Goal: Task Accomplishment & Management: Manage account settings

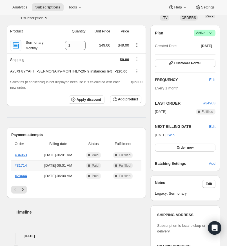
scroll to position [45, 0]
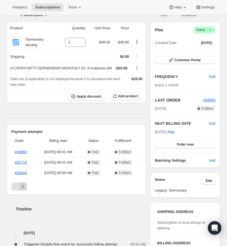
click at [24, 189] on icon "Next" at bounding box center [23, 186] width 6 height 6
click at [23, 189] on icon "Next" at bounding box center [23, 186] width 6 height 6
click at [13, 189] on icon "Previous" at bounding box center [15, 186] width 6 height 6
click at [26, 190] on button "Next" at bounding box center [23, 186] width 8 height 8
click at [23, 189] on icon "Next" at bounding box center [23, 186] width 6 height 6
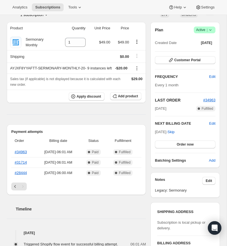
click at [12, 190] on button "Previous" at bounding box center [15, 186] width 8 height 8
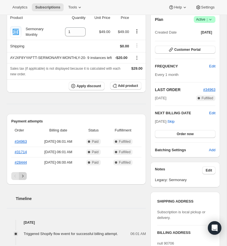
click at [23, 179] on icon "Next" at bounding box center [23, 176] width 6 height 6
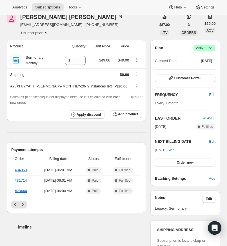
scroll to position [0, 0]
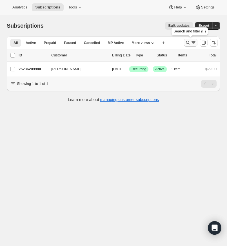
click at [187, 41] on icon "Search and filter results" at bounding box center [188, 43] width 4 height 4
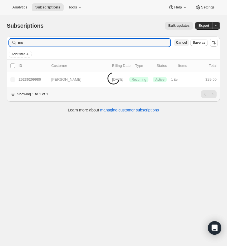
type input "m"
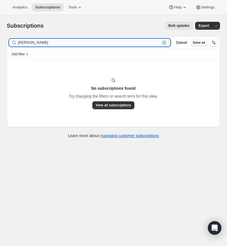
click at [43, 44] on input "[PERSON_NAME]" at bounding box center [89, 43] width 142 height 8
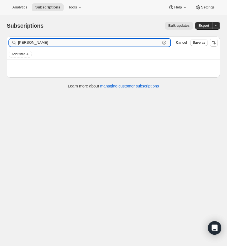
type input "[PERSON_NAME]"
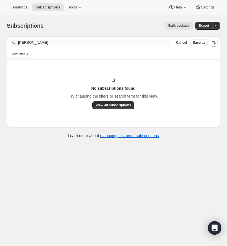
click at [61, 44] on div "Filter subscribers [PERSON_NAME] Clear Cancel Save as" at bounding box center [113, 42] width 213 height 12
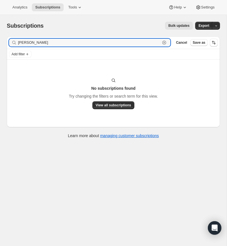
drag, startPoint x: 52, startPoint y: 42, endPoint x: 13, endPoint y: 41, distance: 38.3
click at [14, 42] on div "[PERSON_NAME] Clear" at bounding box center [89, 43] width 161 height 8
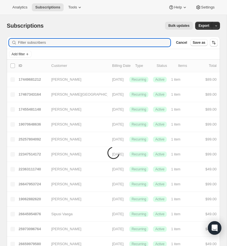
paste input "[EMAIL_ADDRESS][DOMAIN_NAME]"
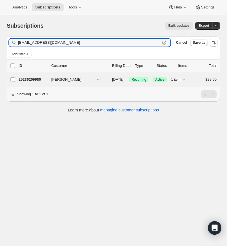
type input "[EMAIL_ADDRESS][DOMAIN_NAME]"
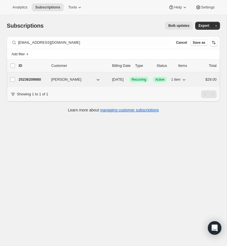
click at [39, 79] on p "25236209980" at bounding box center [33, 80] width 28 height 6
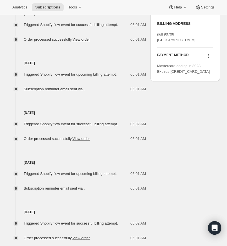
scroll to position [298, 0]
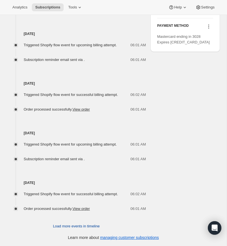
click at [77, 226] on span "Load more events in timeline" at bounding box center [76, 226] width 47 height 6
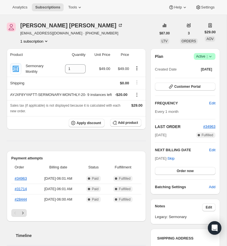
scroll to position [24, 0]
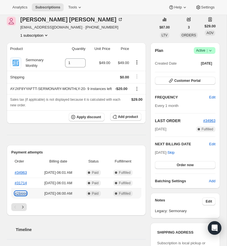
click at [22, 195] on link "#28444" at bounding box center [21, 193] width 12 height 4
click at [21, 185] on link "#31714" at bounding box center [21, 183] width 12 height 4
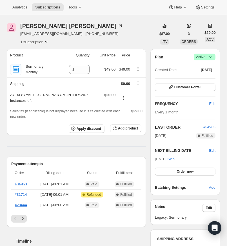
scroll to position [35, 0]
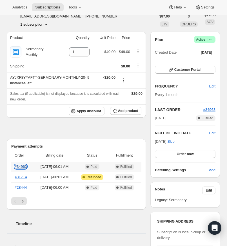
click at [24, 165] on link "#34963" at bounding box center [21, 166] width 12 height 4
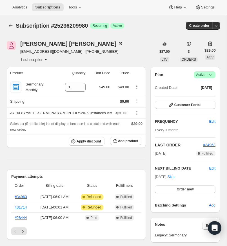
click at [210, 74] on icon at bounding box center [211, 75] width 6 height 6
click at [201, 95] on span "Cancel subscription" at bounding box center [203, 95] width 32 height 4
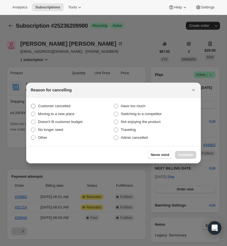
click at [33, 104] on span ":r17:" at bounding box center [33, 106] width 5 height 5
click at [31, 104] on input "Customer cancelled" at bounding box center [31, 104] width 0 height 0
radio input "true"
click at [185, 153] on span "Continue" at bounding box center [185, 154] width 15 height 5
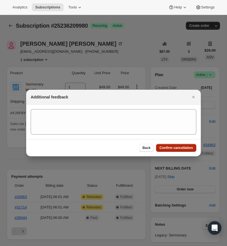
click at [177, 146] on span "Confirm cancellation" at bounding box center [176, 147] width 34 height 5
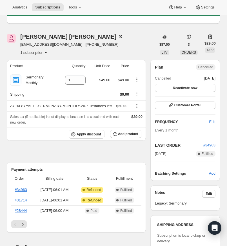
scroll to position [46, 0]
